Goal: Check status

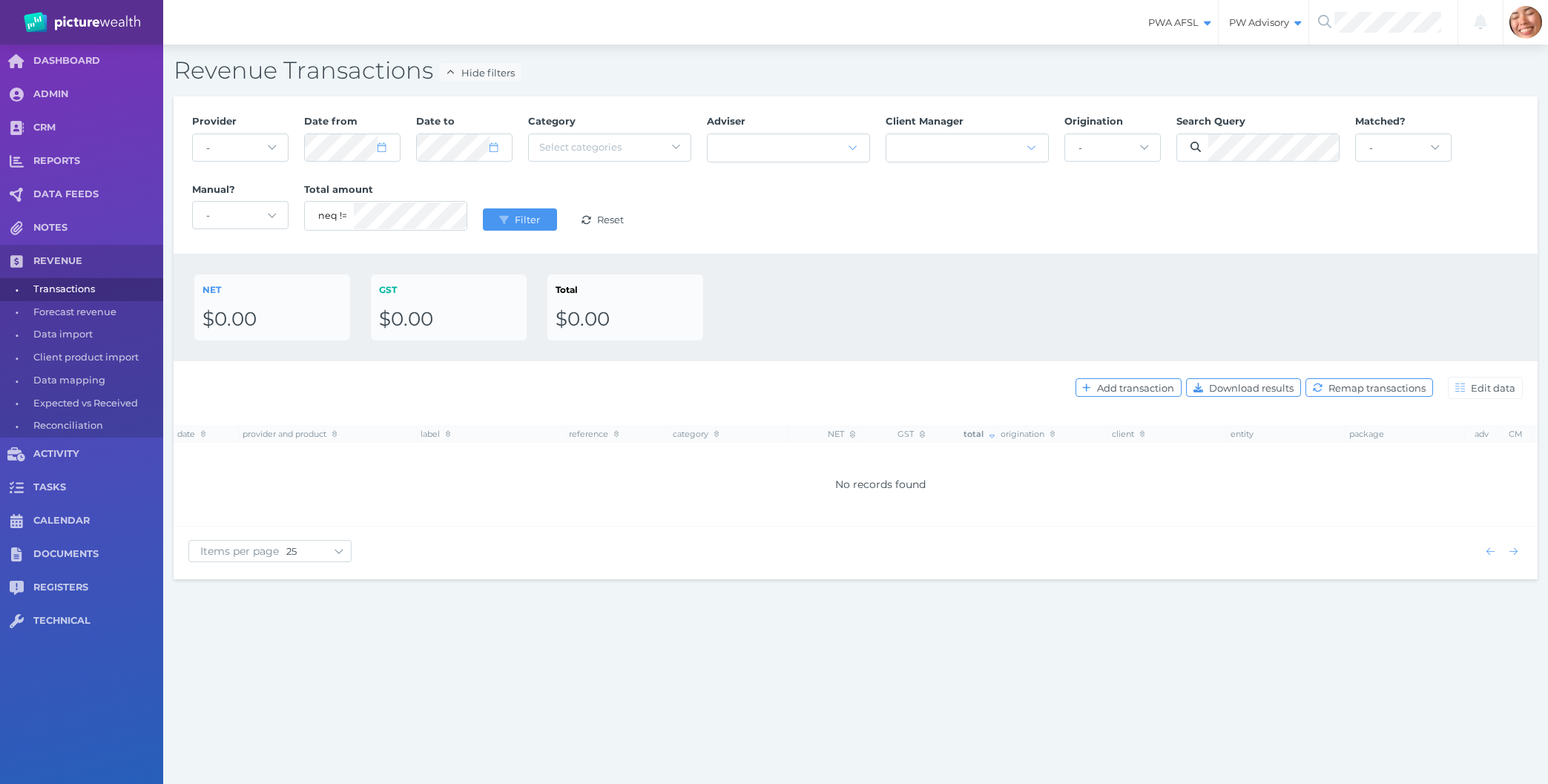
select select "25"
drag, startPoint x: 738, startPoint y: 704, endPoint x: 715, endPoint y: 259, distance: 445.6
click at [715, 259] on div "PWA AFSL Switch to license: PWA AFSL NEO AFSL (inactive) PW Advisory Switch to …" at bounding box center [774, 392] width 1548 height 784
click at [1124, 290] on div "NET $0.00 GST $0.00 Total $0.00" at bounding box center [855, 308] width 1322 height 66
drag, startPoint x: 1063, startPoint y: 242, endPoint x: 1381, endPoint y: 722, distance: 575.8
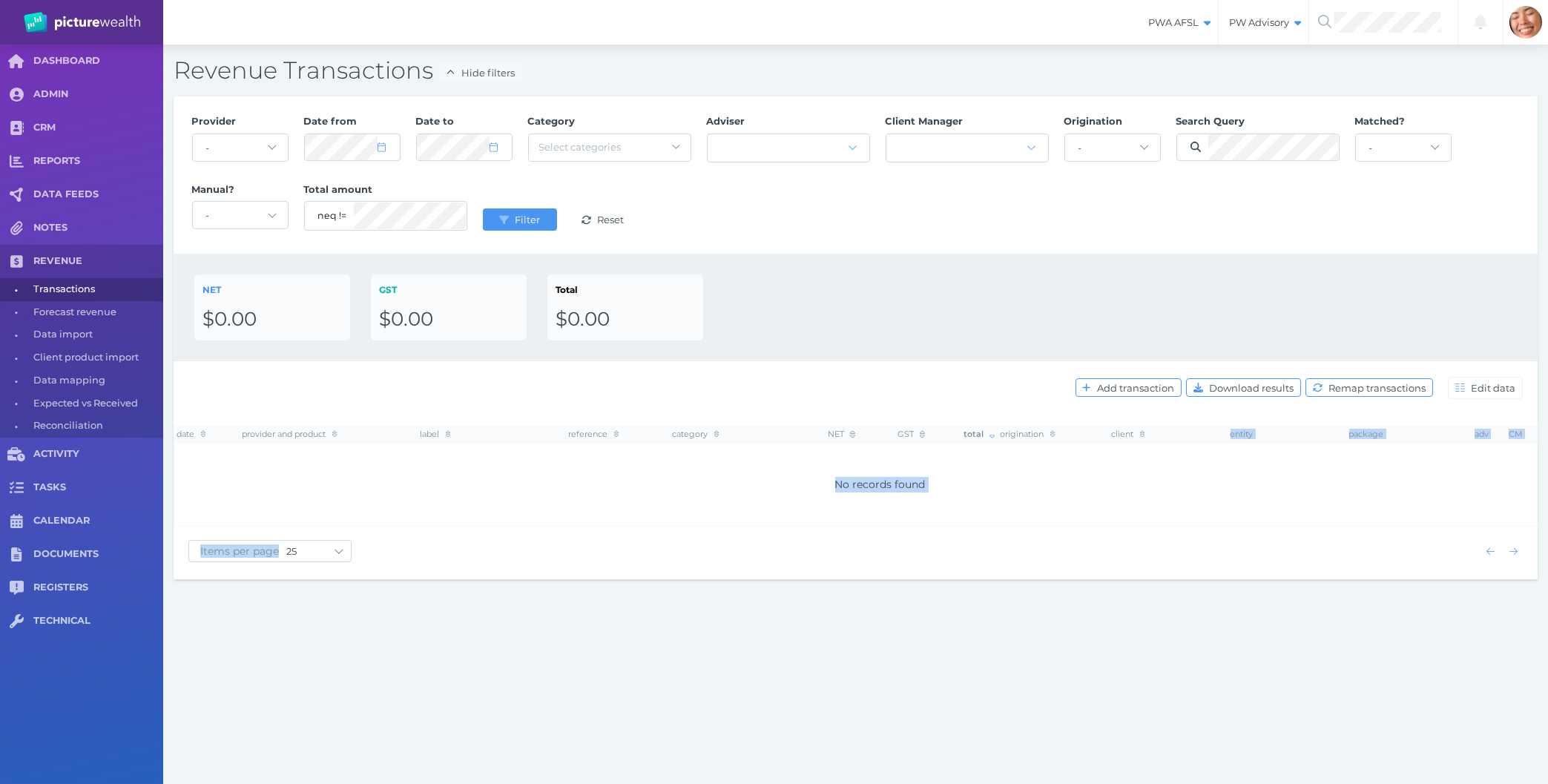
click at [1381, 722] on div "PWA AFSL Switch to license: PWA AFSL NEO AFSL (inactive) PW Advisory Switch to …" at bounding box center [774, 392] width 1548 height 784
click at [1075, 270] on div "NET $0.00 GST $0.00 Total $0.00" at bounding box center [855, 308] width 1364 height 107
click at [999, 657] on div "PWA AFSL Switch to license: PWA AFSL NEO AFSL (inactive) PW Advisory Switch to …" at bounding box center [774, 392] width 1548 height 784
click at [595, 649] on div "PWA AFSL Switch to license: PWA AFSL NEO AFSL (inactive) PW Advisory Switch to …" at bounding box center [774, 392] width 1548 height 784
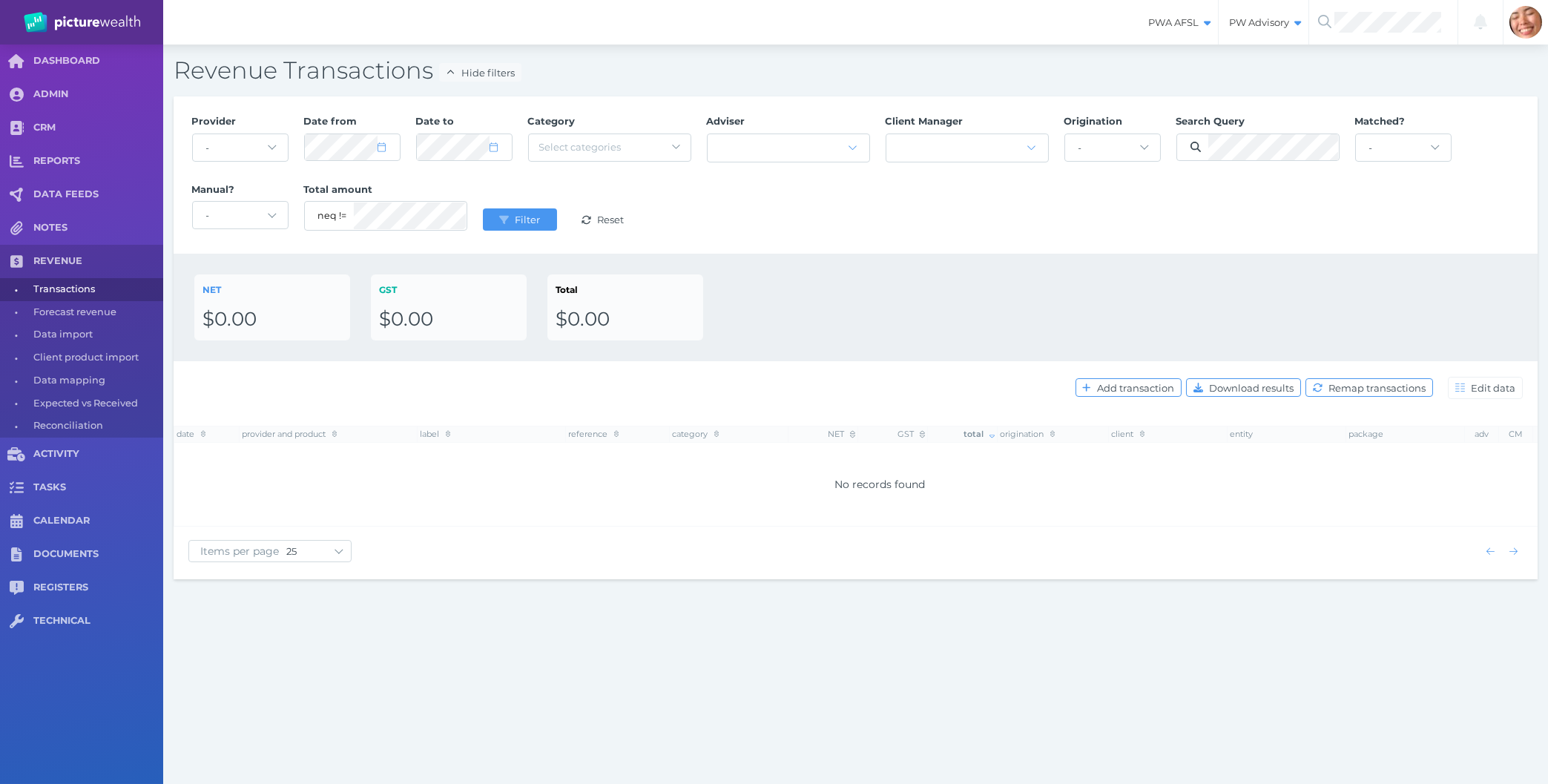
click at [427, 647] on div "PWA AFSL Switch to license: PWA AFSL NEO AFSL (inactive) PW Advisory Switch to …" at bounding box center [774, 392] width 1548 height 784
drag, startPoint x: 1150, startPoint y: 644, endPoint x: 951, endPoint y: 289, distance: 407.0
click at [951, 289] on div "PWA AFSL Switch to license: PWA AFSL NEO AFSL (inactive) PW Advisory Switch to …" at bounding box center [774, 392] width 1548 height 784
click at [951, 289] on div "NET $0.00 GST $0.00 Total $0.00" at bounding box center [855, 308] width 1322 height 66
drag, startPoint x: 890, startPoint y: 313, endPoint x: 1050, endPoint y: 715, distance: 432.7
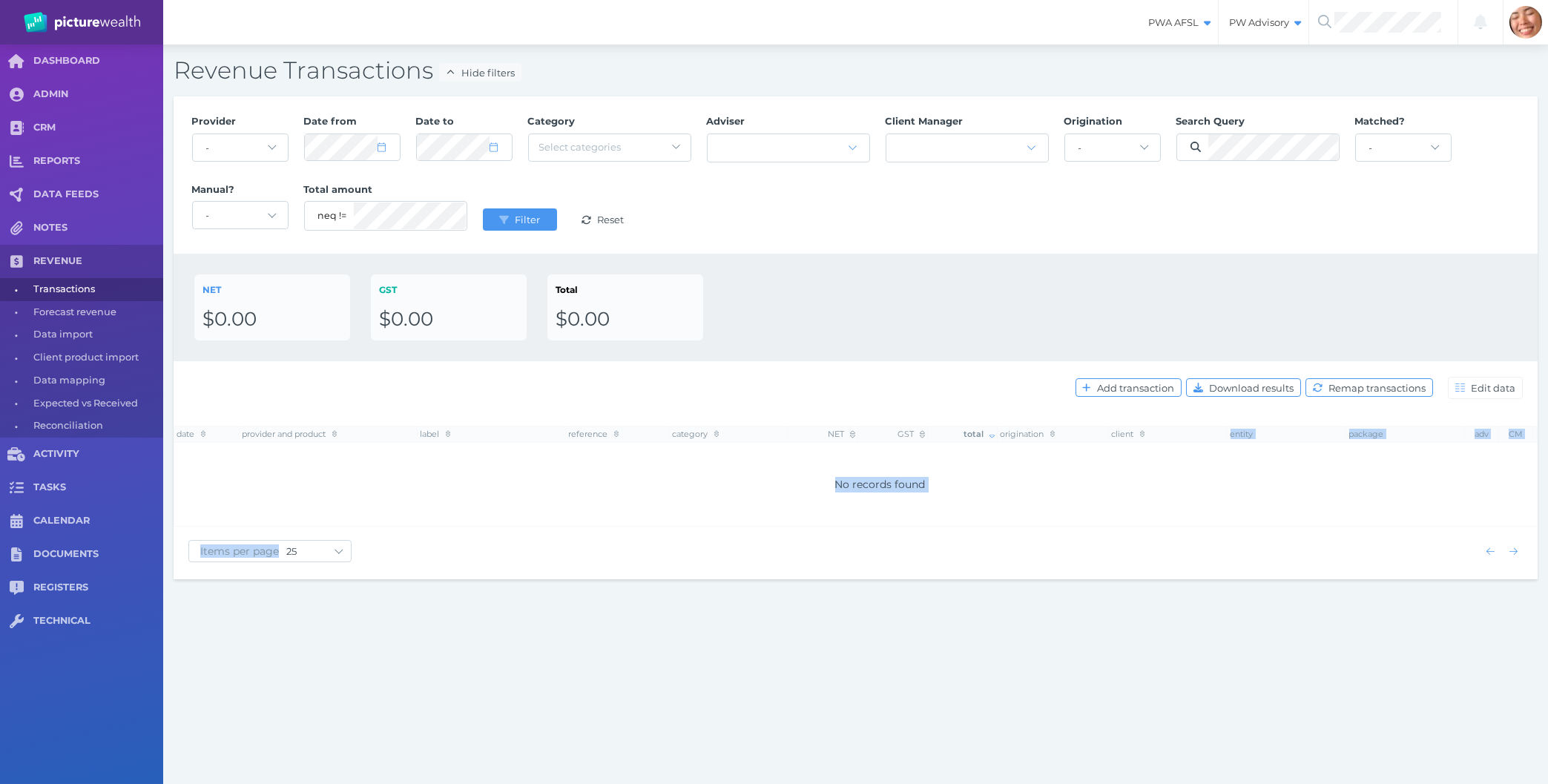
click at [1050, 715] on div "PWA AFSL Switch to license: PWA AFSL NEO AFSL (inactive) PW Advisory Switch to …" at bounding box center [774, 392] width 1548 height 784
click at [378, 722] on div "PWA AFSL Switch to license: PWA AFSL NEO AFSL (inactive) PW Advisory Switch to …" at bounding box center [774, 392] width 1548 height 784
